Goal: Task Accomplishment & Management: Use online tool/utility

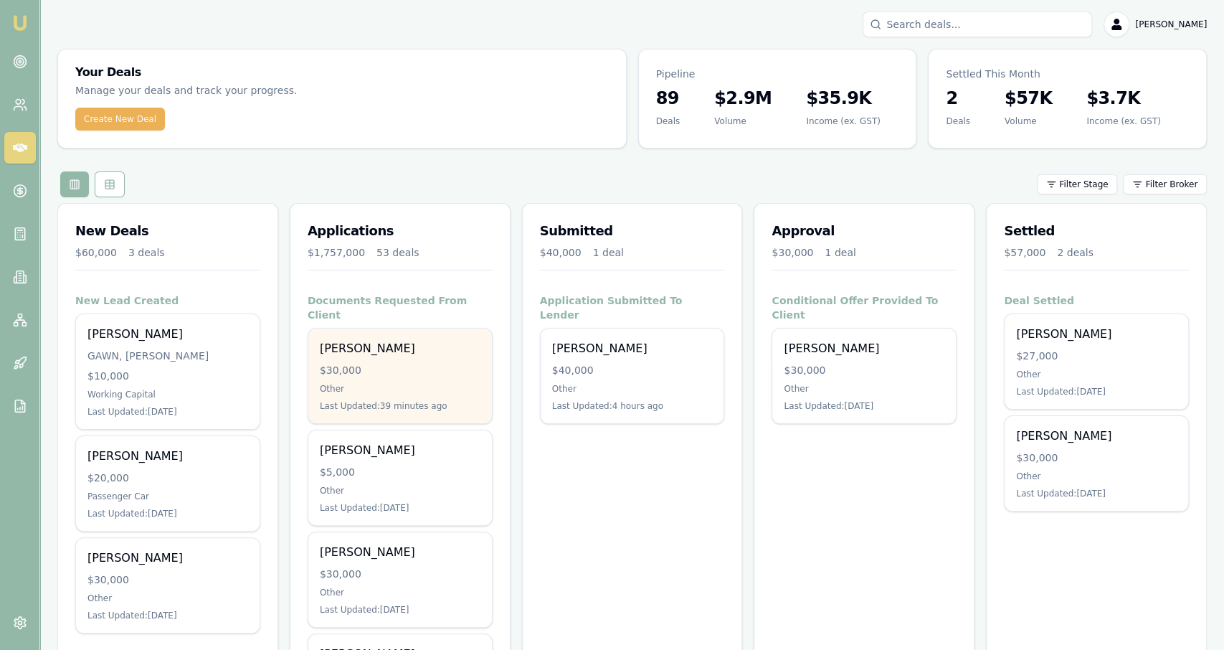
click at [398, 343] on div "Dillon Chapman $30,000 Other Last Updated: 39 minutes ago" at bounding box center [400, 375] width 184 height 95
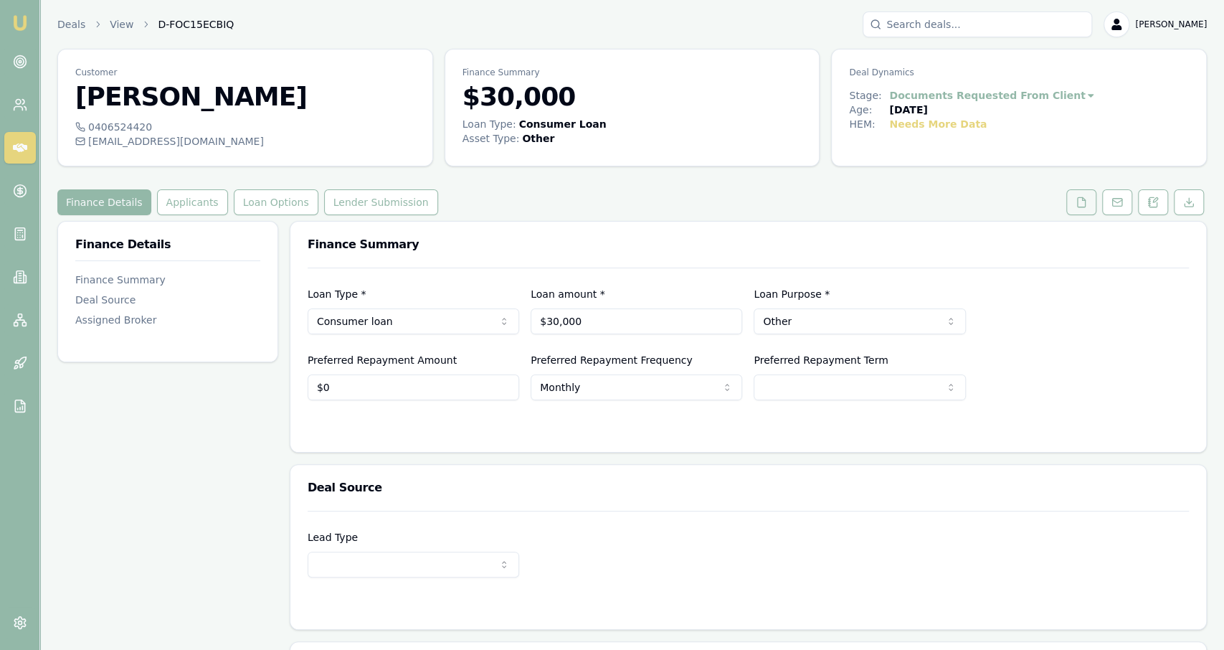
click at [1080, 213] on button at bounding box center [1081, 202] width 30 height 26
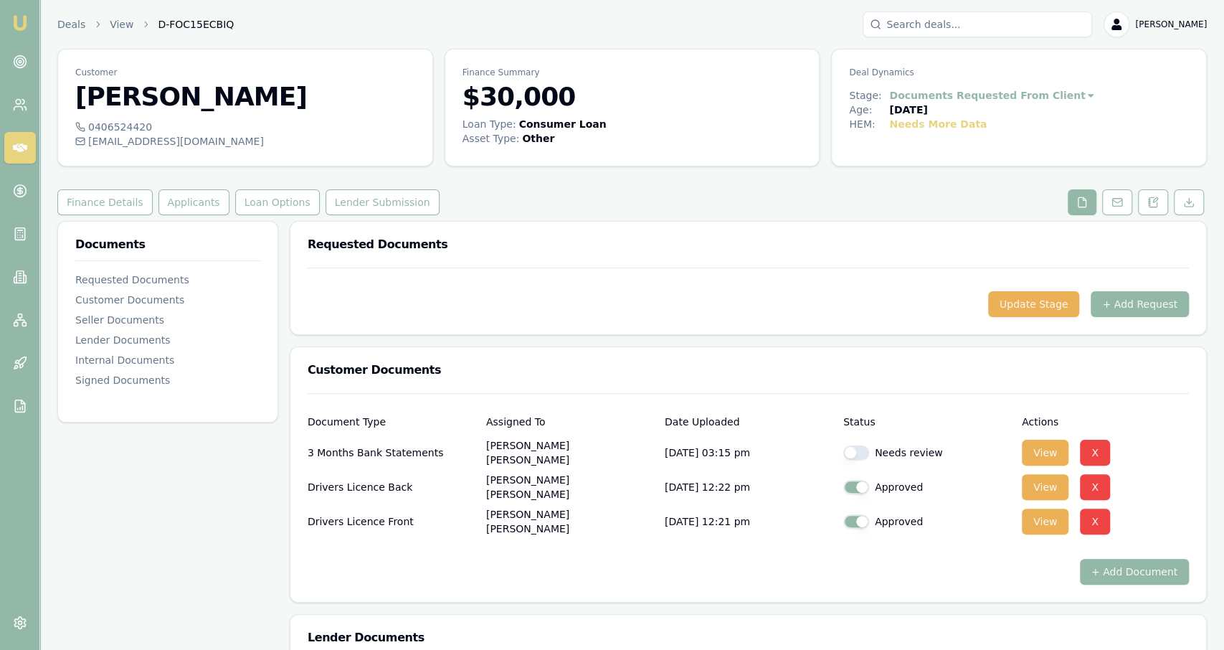
click at [857, 452] on button "button" at bounding box center [856, 452] width 26 height 14
checkbox input "true"
click at [1050, 442] on button "View" at bounding box center [1045, 453] width 47 height 26
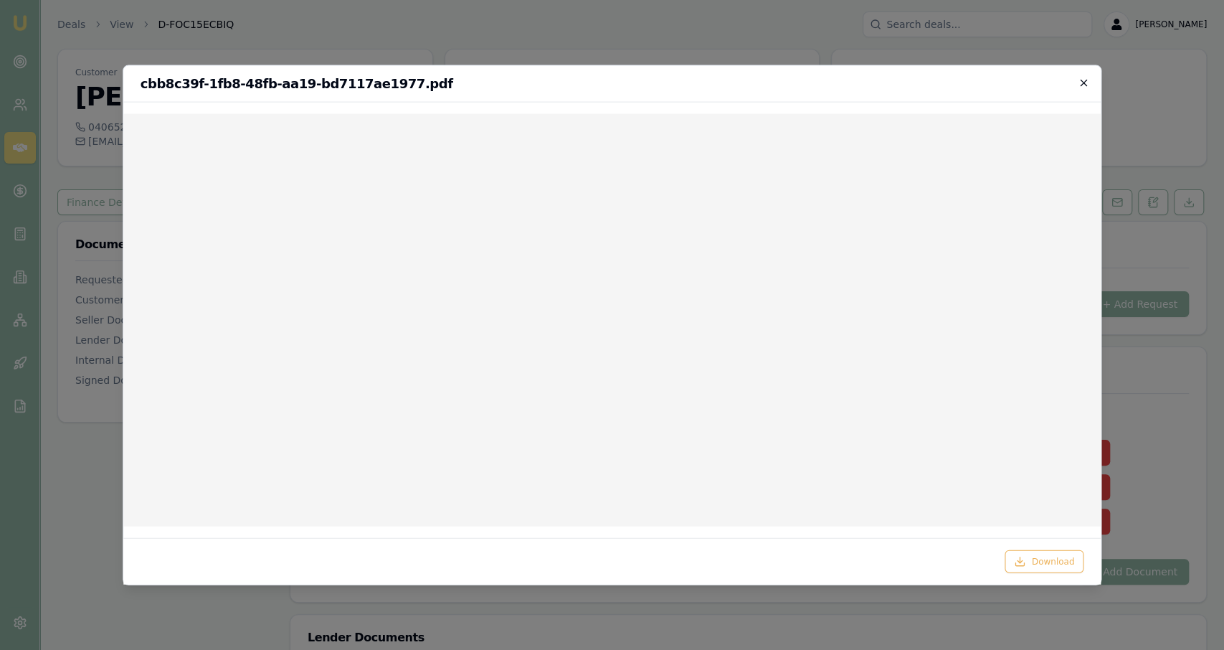
click at [1083, 79] on icon "button" at bounding box center [1083, 82] width 11 height 11
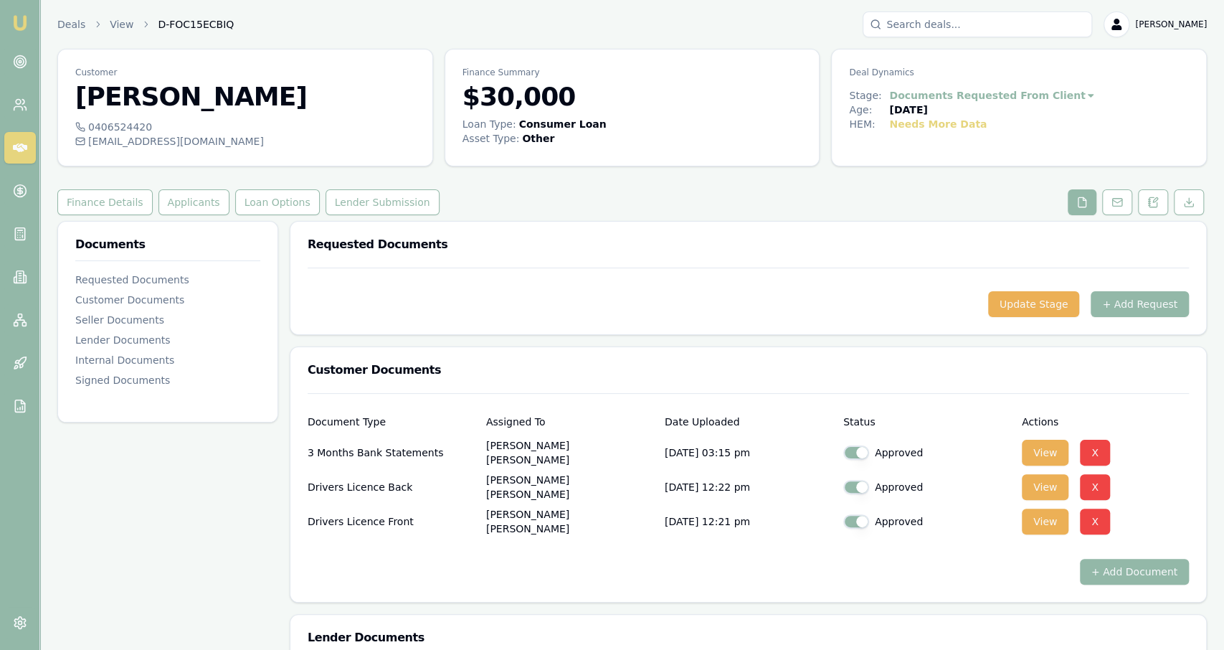
scroll to position [95, 0]
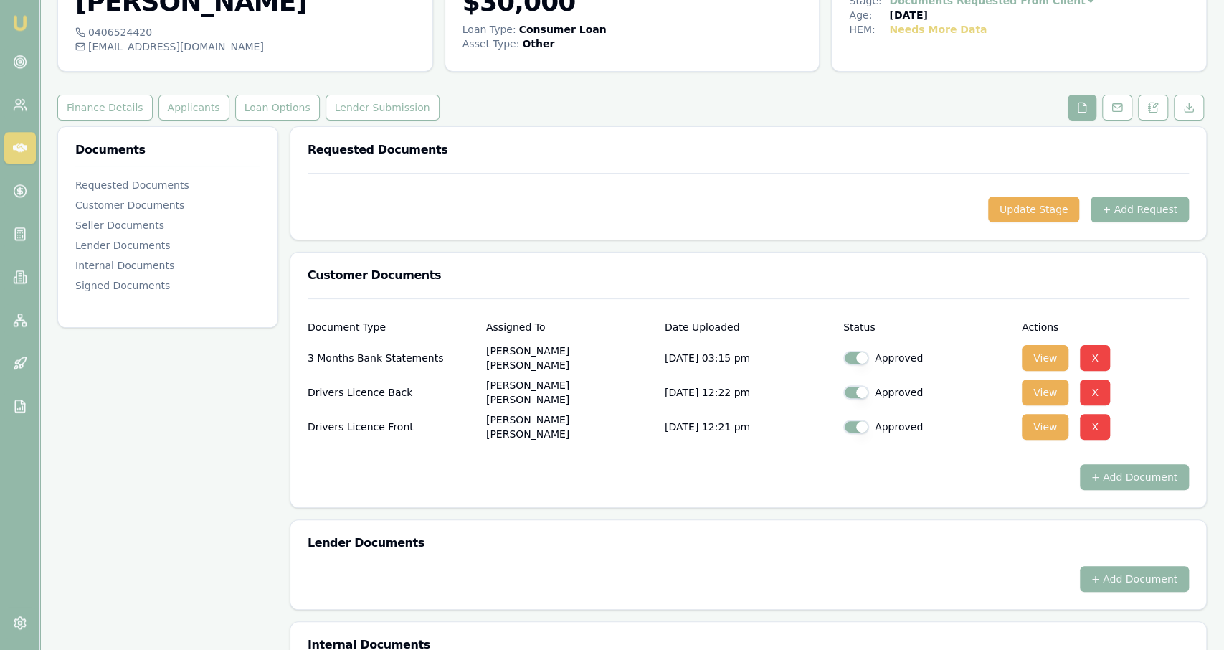
click at [1135, 202] on button "+ Add Request" at bounding box center [1140, 209] width 98 height 26
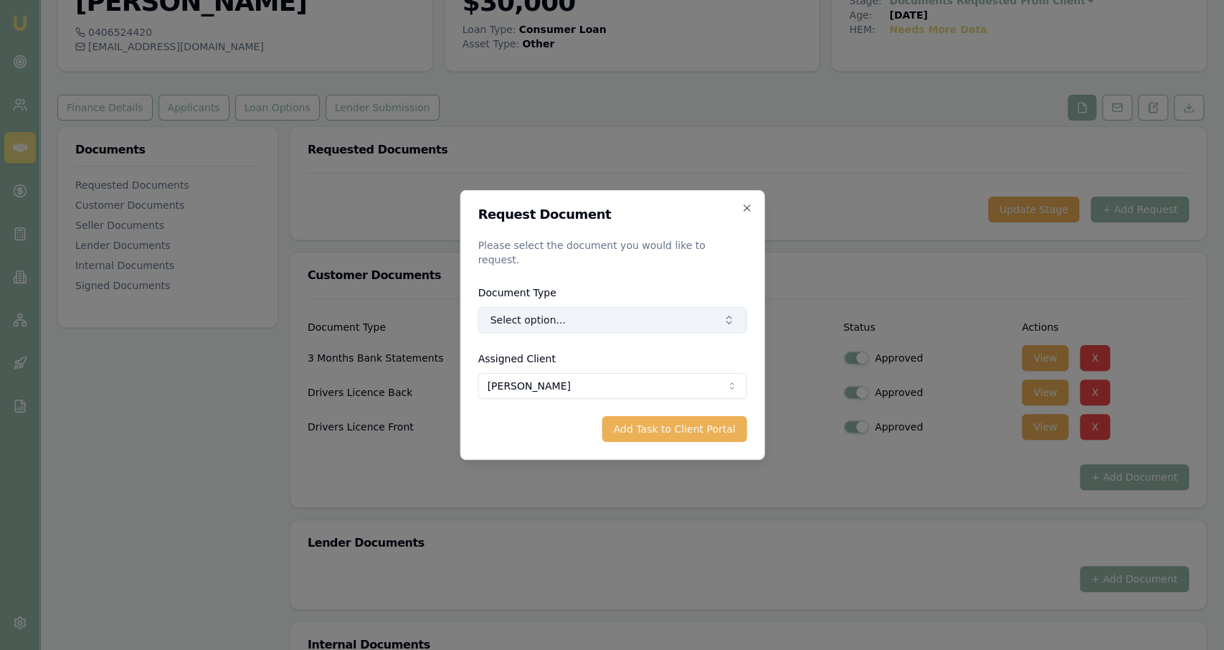
click at [514, 309] on button "Select option..." at bounding box center [612, 320] width 269 height 26
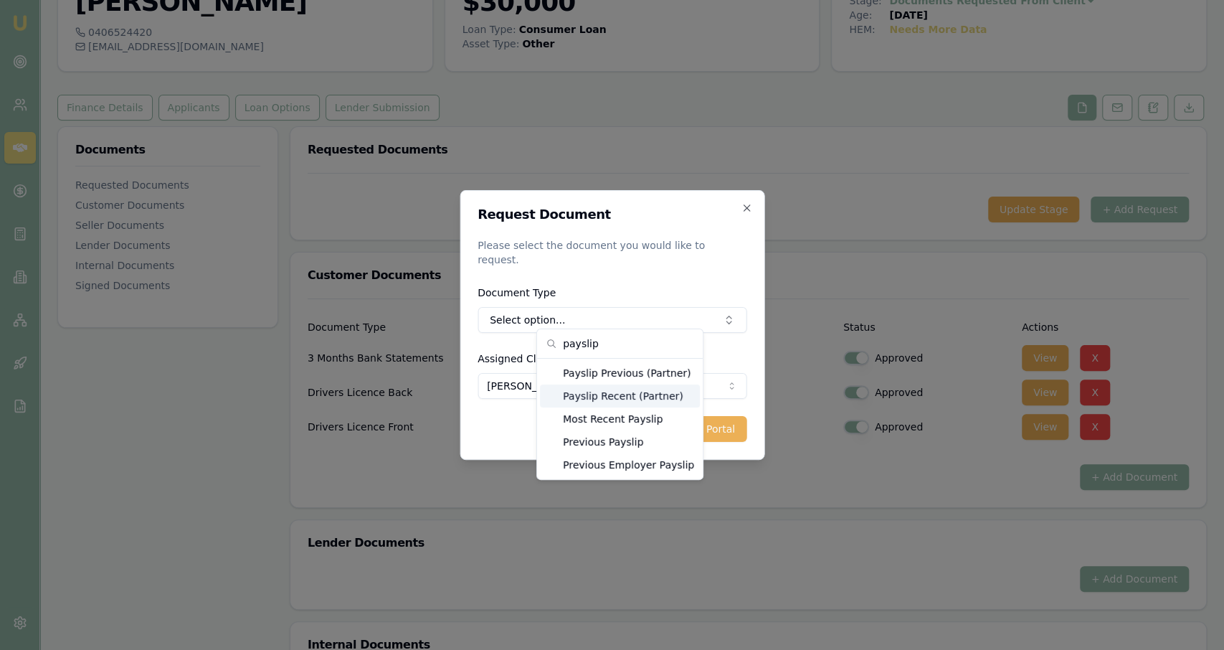
type input "payslip"
click at [632, 400] on div "Payslip Recent (Partner)" at bounding box center [620, 395] width 160 height 23
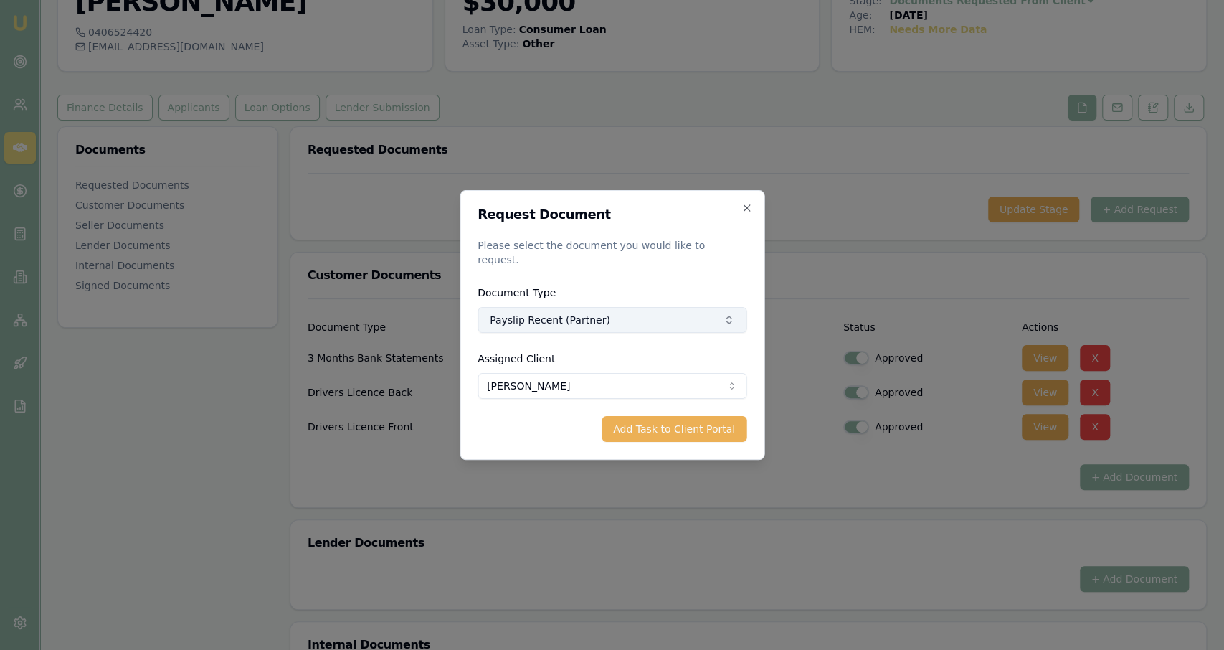
click at [586, 324] on button "Payslip Recent (Partner)" at bounding box center [612, 320] width 269 height 26
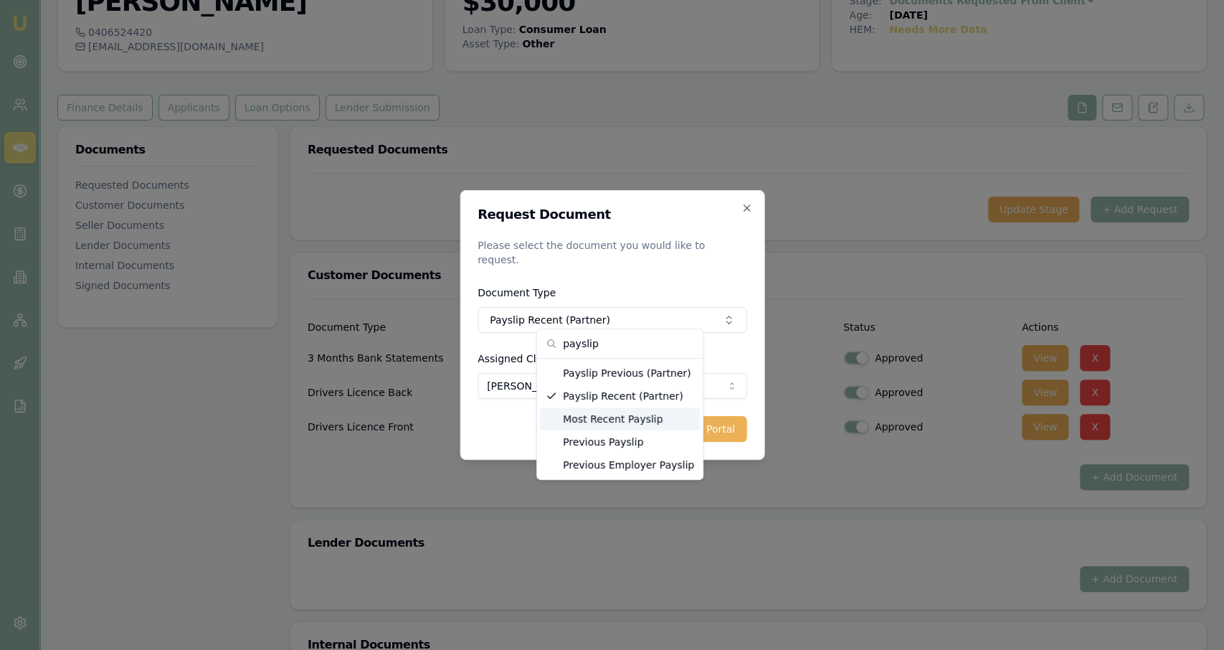
type input "payslip"
click at [647, 427] on div "Most Recent Payslip" at bounding box center [620, 418] width 160 height 23
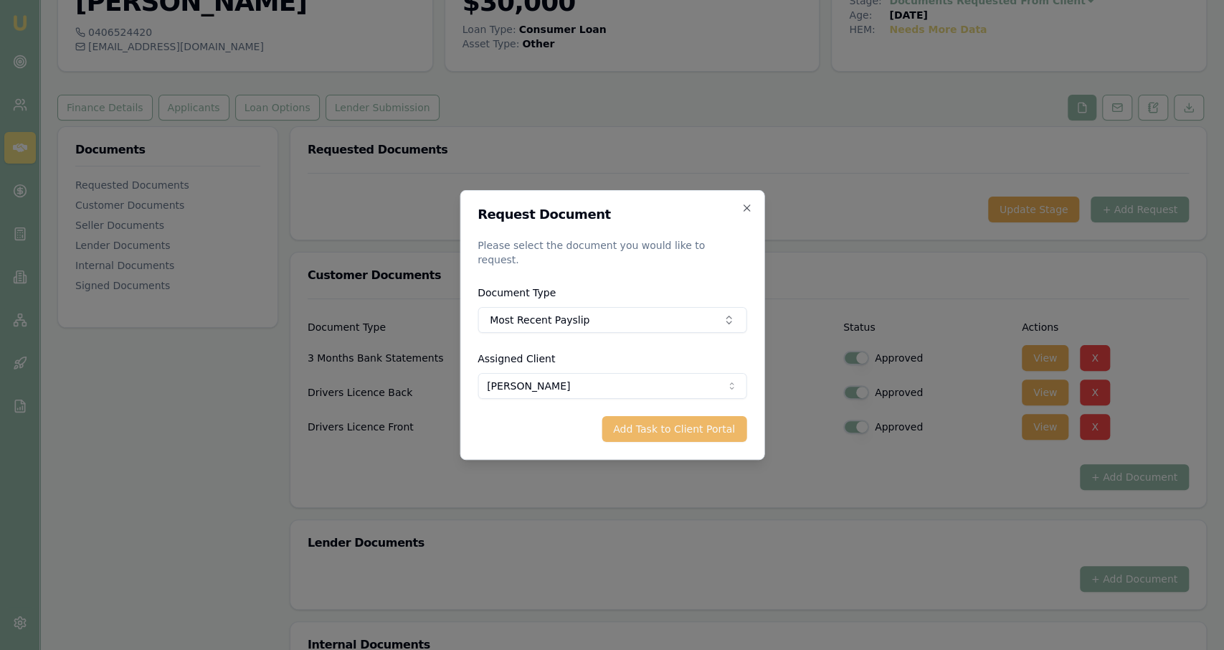
click at [652, 424] on button "Add Task to Client Portal" at bounding box center [674, 429] width 145 height 26
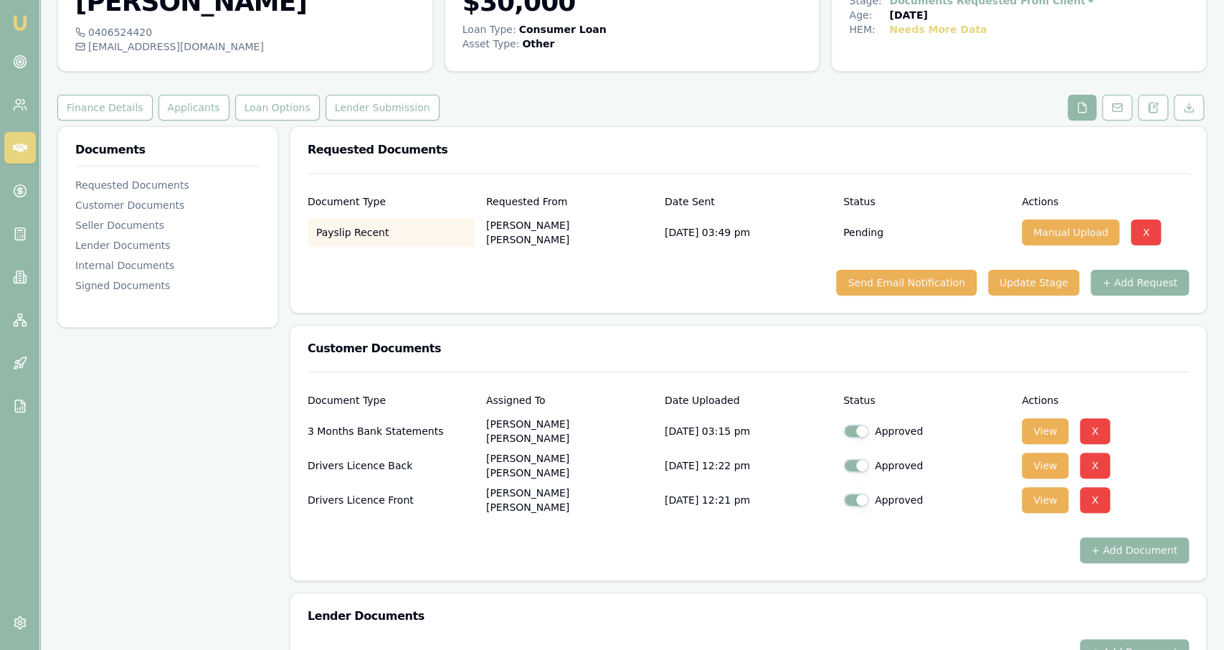
click at [1143, 277] on button "+ Add Request" at bounding box center [1140, 283] width 98 height 26
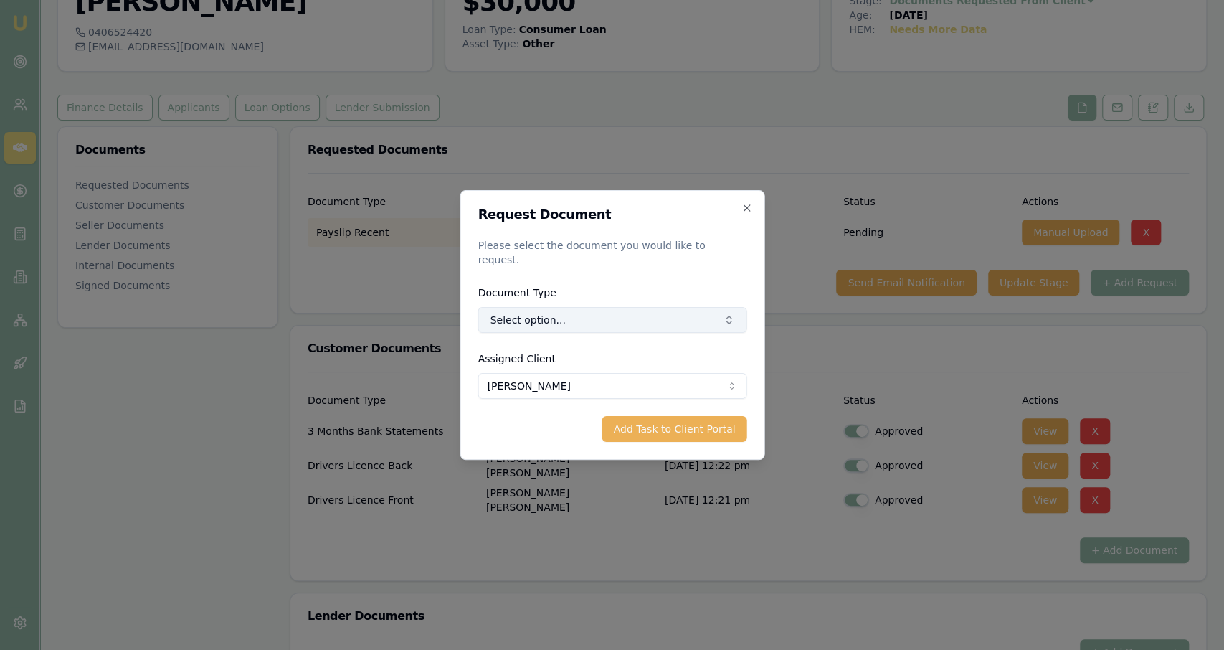
click at [562, 313] on button "Select option..." at bounding box center [612, 320] width 269 height 26
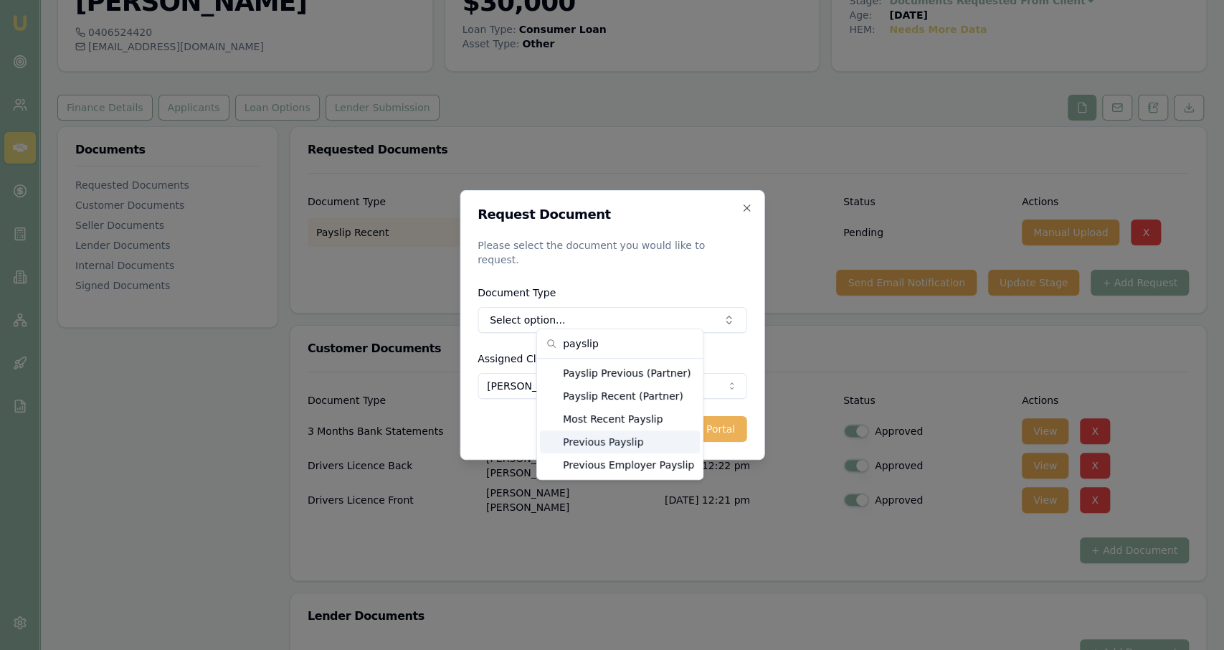
type input "payslip"
click at [657, 444] on div "Previous Payslip" at bounding box center [620, 441] width 160 height 23
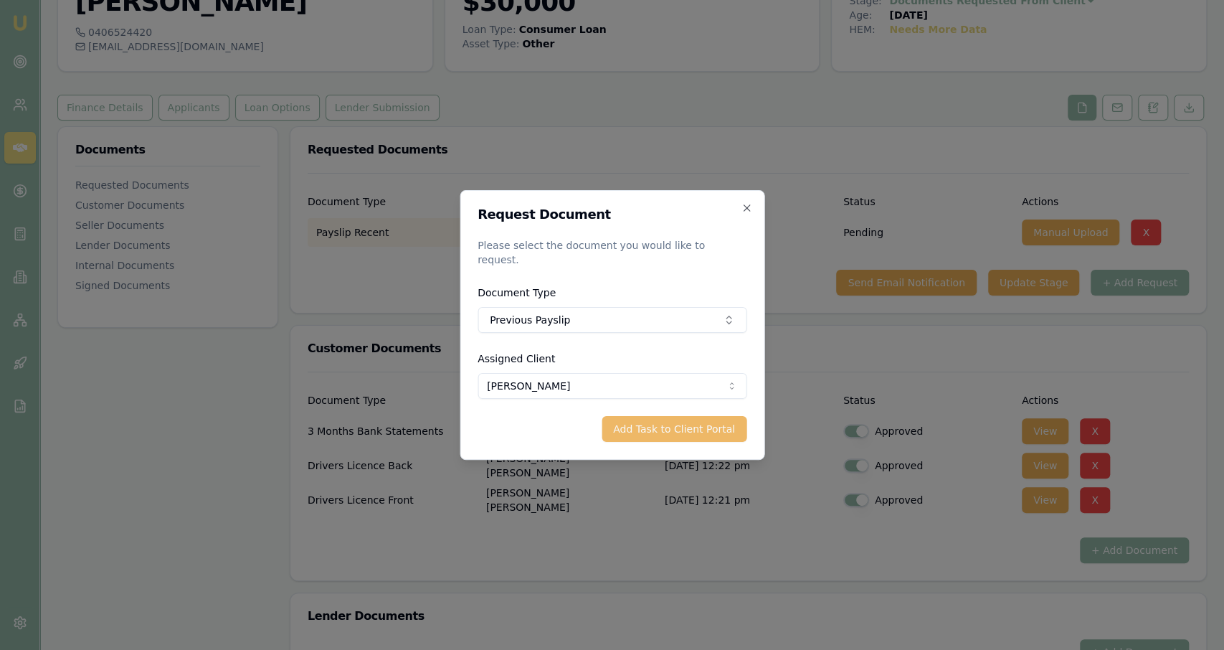
click at [699, 431] on button "Add Task to Client Portal" at bounding box center [674, 429] width 145 height 26
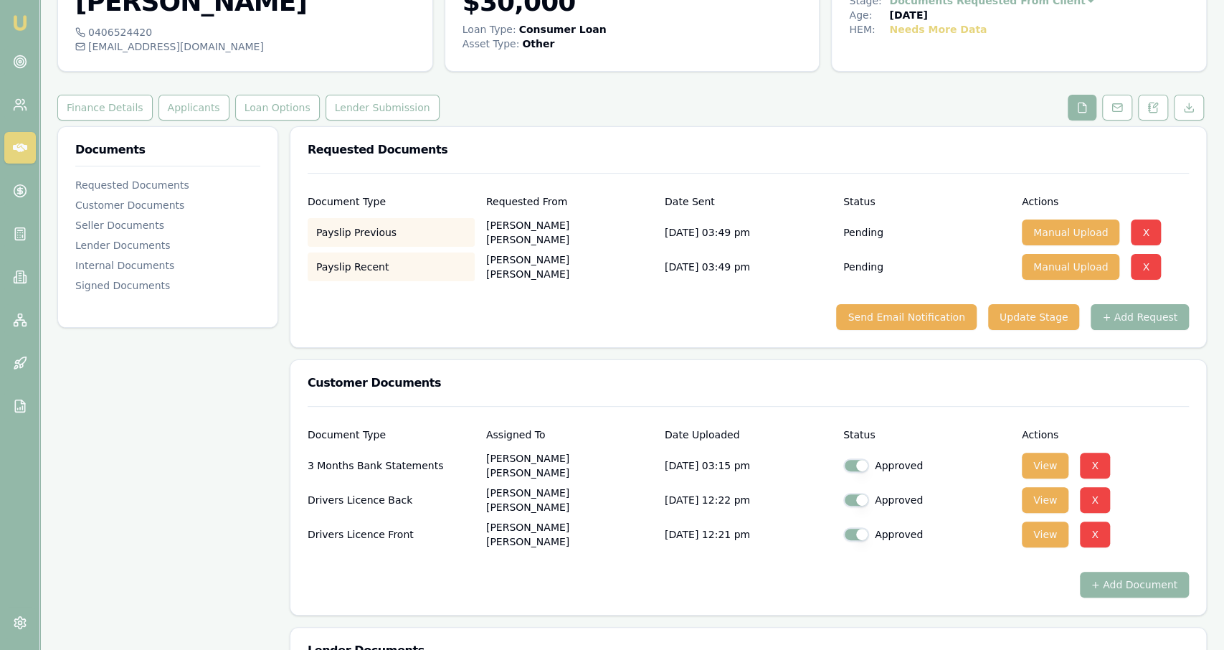
scroll to position [0, 0]
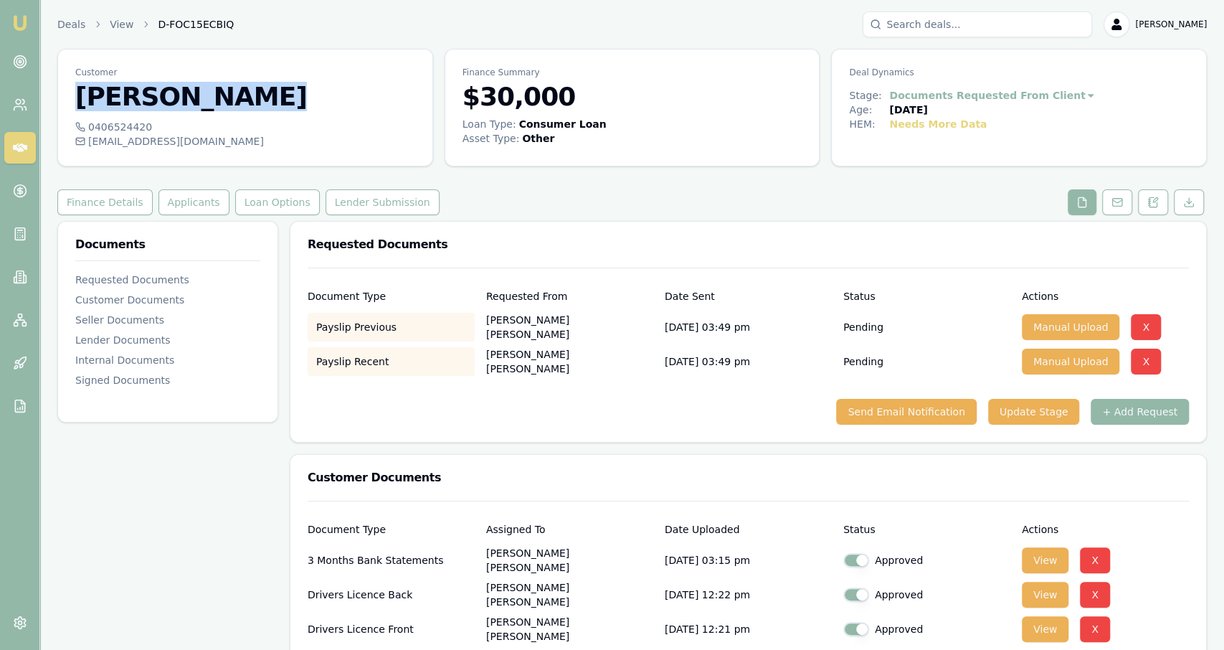
drag, startPoint x: 270, startPoint y: 177, endPoint x: 122, endPoint y: 54, distance: 192.4
click at [391, 32] on div "Deals View D-FOC15ECBIQ Jackson Fanfulla" at bounding box center [631, 24] width 1149 height 26
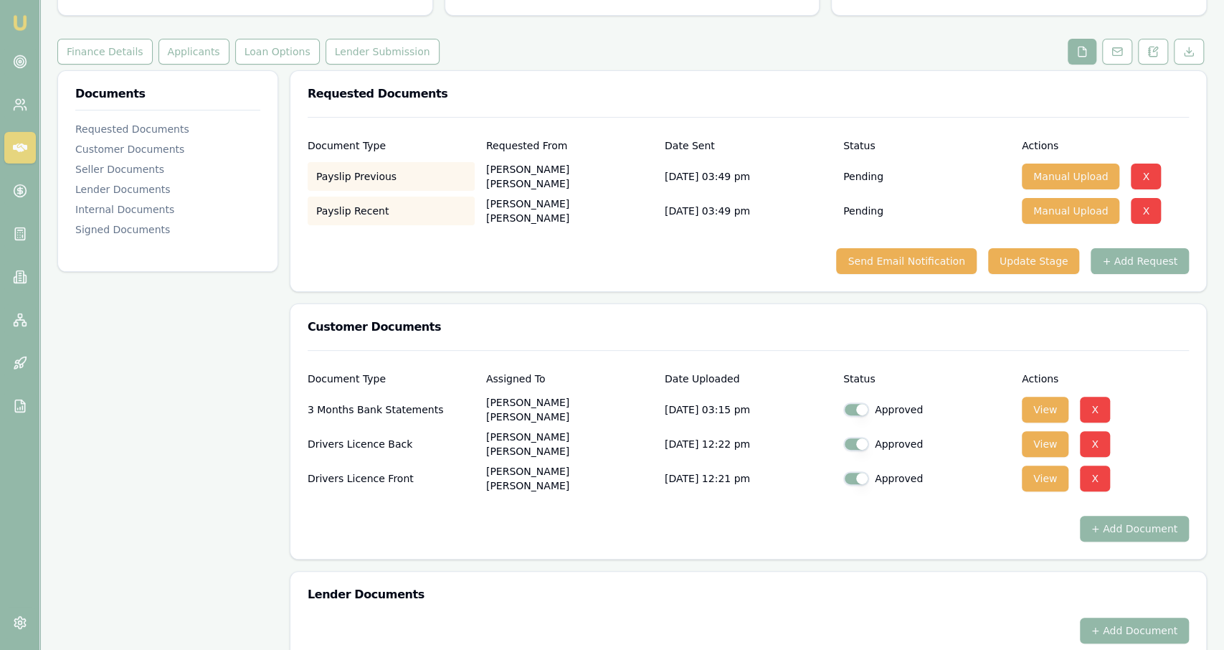
scroll to position [148, 0]
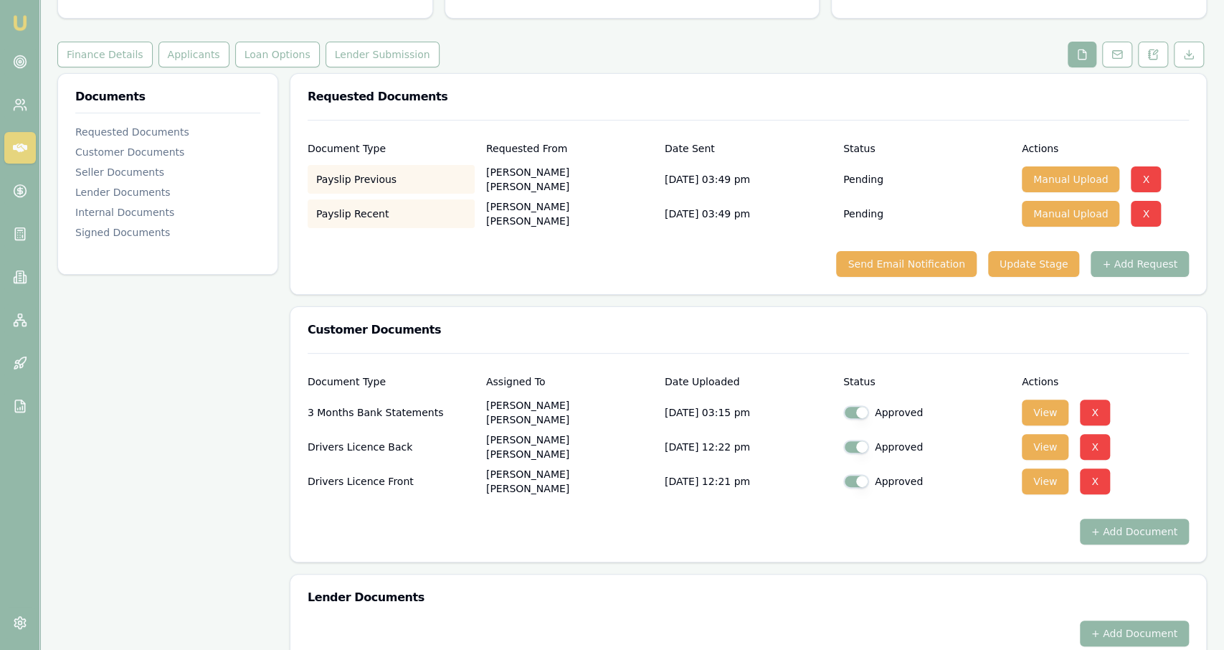
click at [283, 303] on div "Documents Requested Documents Customer Documents Seller Documents Lender Docume…" at bounding box center [631, 618] width 1149 height 1091
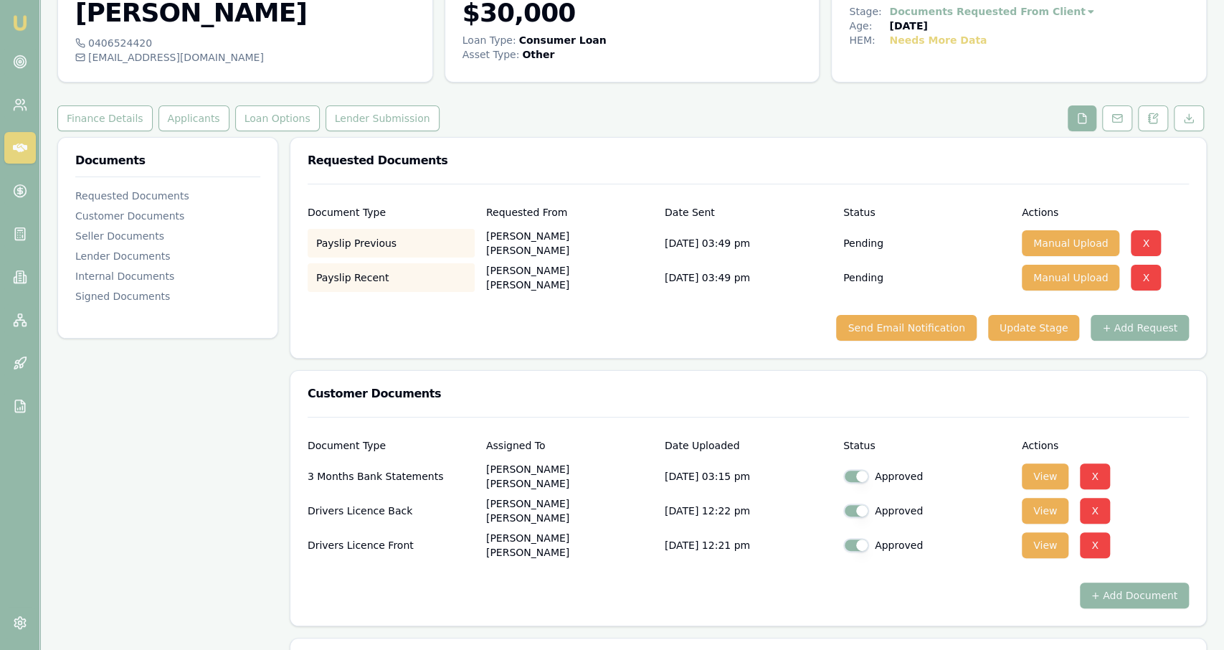
scroll to position [46, 0]
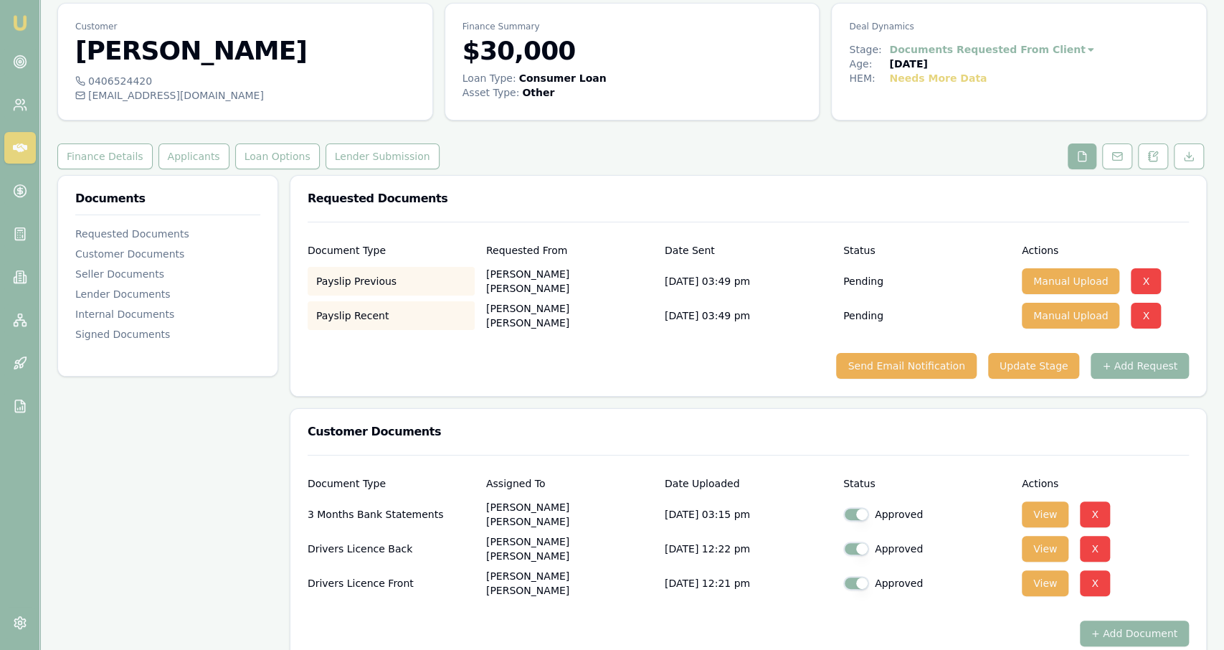
click at [292, 462] on div "Document Type Assigned To Date Uploaded Status Actions 3 Months Bank Statements…" at bounding box center [748, 559] width 916 height 209
click at [15, 52] on link at bounding box center [20, 62] width 32 height 32
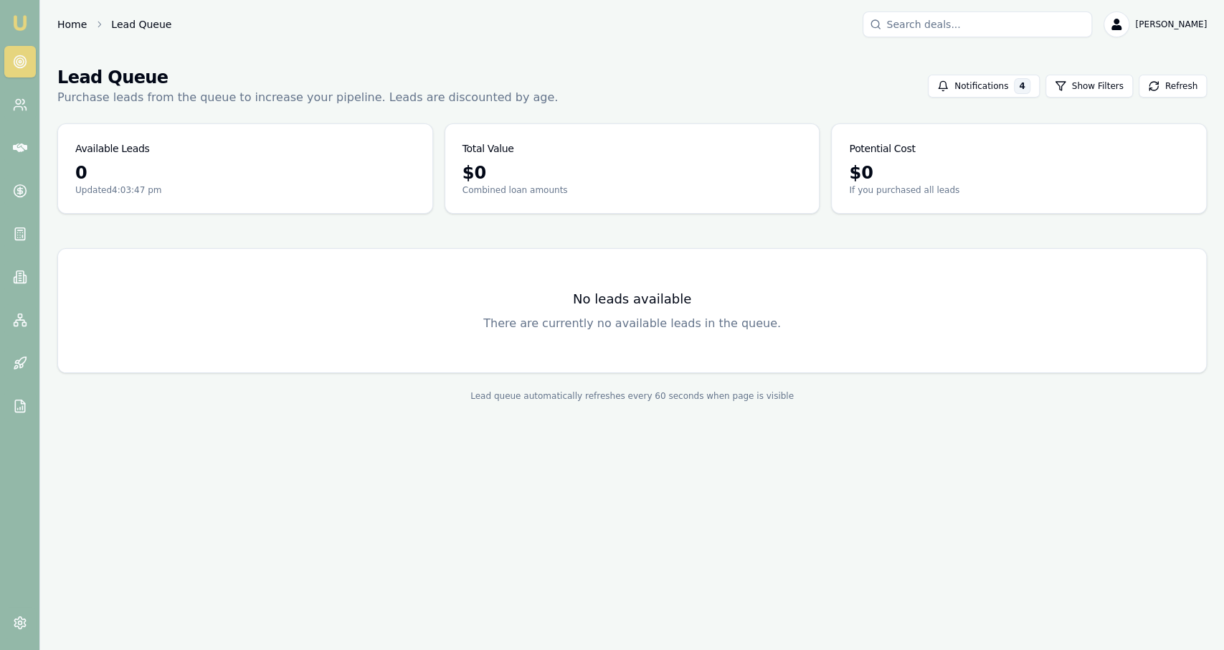
click at [72, 24] on link "Home" at bounding box center [71, 24] width 29 height 14
